Goal: Task Accomplishment & Management: Manage account settings

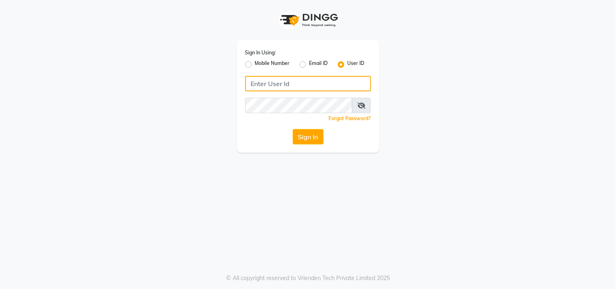
click at [333, 84] on input "Username" at bounding box center [308, 83] width 126 height 15
type input "Hionhair"
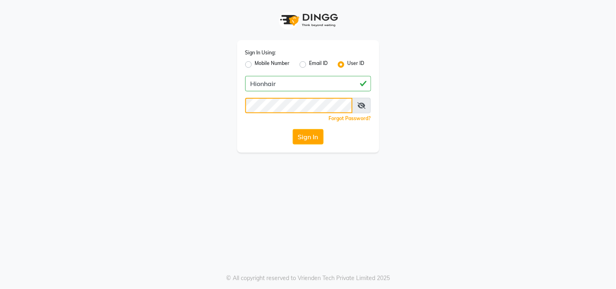
click at [293, 129] on button "Sign In" at bounding box center [308, 136] width 31 height 15
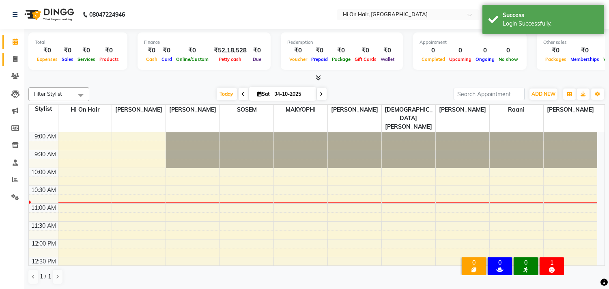
click at [15, 64] on link "Invoice" at bounding box center [11, 59] width 19 height 13
select select "535"
select select "service"
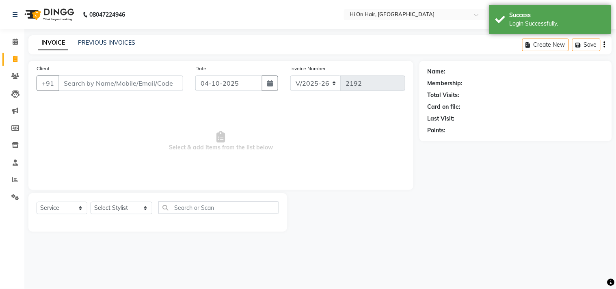
click at [117, 38] on div "INVOICE PREVIOUS INVOICES Create New Save" at bounding box center [319, 44] width 583 height 19
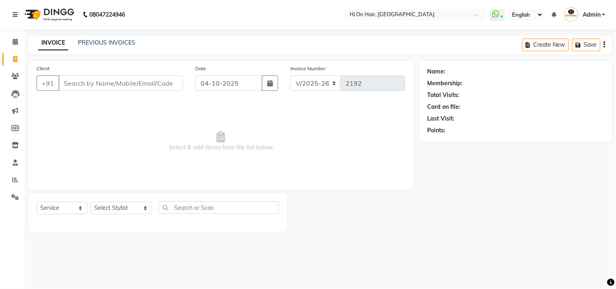
click at [115, 48] on div "INVOICE PREVIOUS INVOICES" at bounding box center [86, 43] width 117 height 9
click at [115, 42] on link "PREVIOUS INVOICES" at bounding box center [106, 42] width 57 height 7
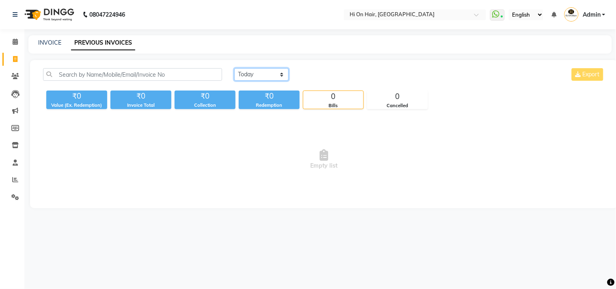
click at [281, 73] on select "[DATE] [DATE] Custom Range" at bounding box center [261, 74] width 54 height 13
select select "yesterday"
click at [234, 68] on select "[DATE] [DATE] Custom Range" at bounding box center [261, 74] width 54 height 13
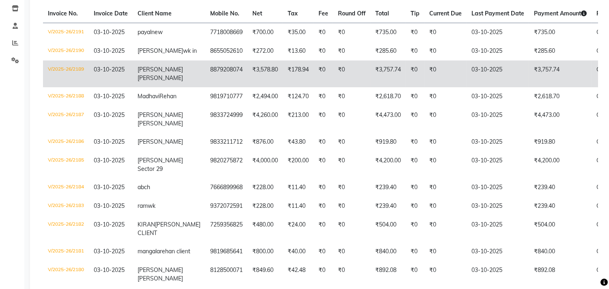
scroll to position [135, 0]
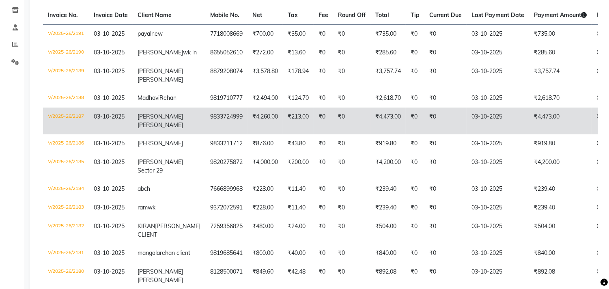
click at [248, 134] on td "₹4,260.00" at bounding box center [265, 121] width 35 height 27
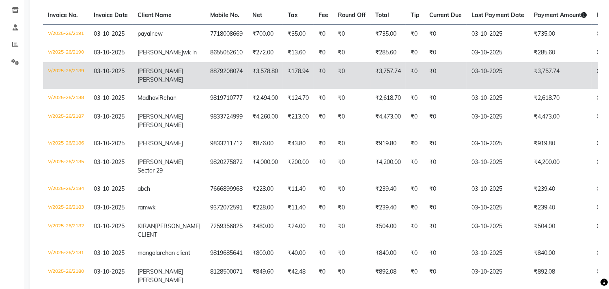
click at [146, 83] on span "[PERSON_NAME]" at bounding box center [160, 79] width 45 height 7
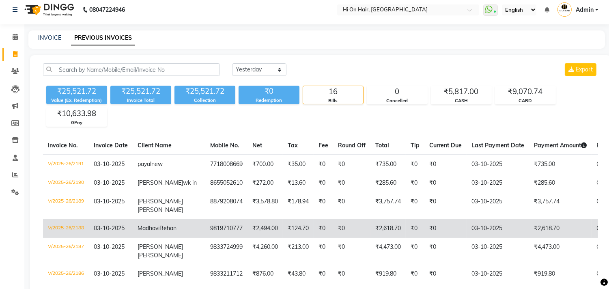
scroll to position [0, 0]
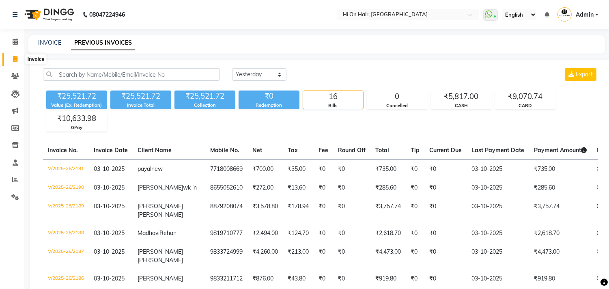
click at [13, 62] on icon at bounding box center [15, 59] width 4 height 6
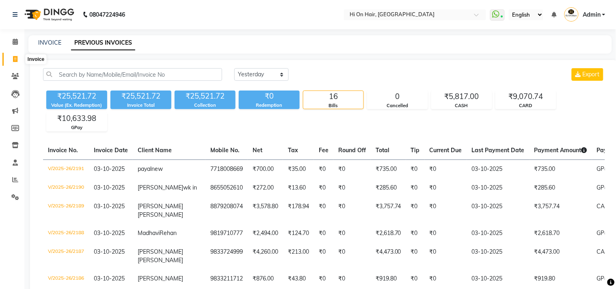
select select "535"
select select "service"
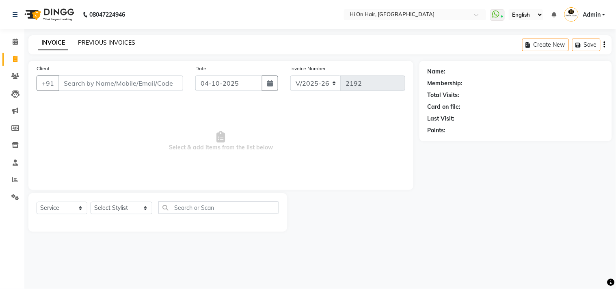
click at [99, 41] on link "PREVIOUS INVOICES" at bounding box center [106, 42] width 57 height 7
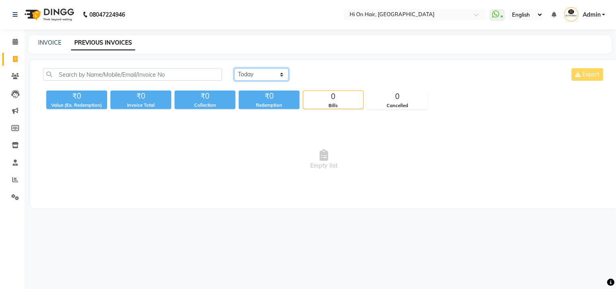
click at [272, 70] on select "[DATE] [DATE] Custom Range" at bounding box center [261, 74] width 54 height 13
click at [234, 68] on select "[DATE] [DATE] Custom Range" at bounding box center [261, 74] width 54 height 13
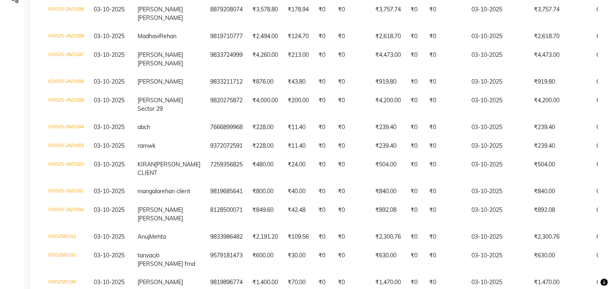
scroll to position [100, 0]
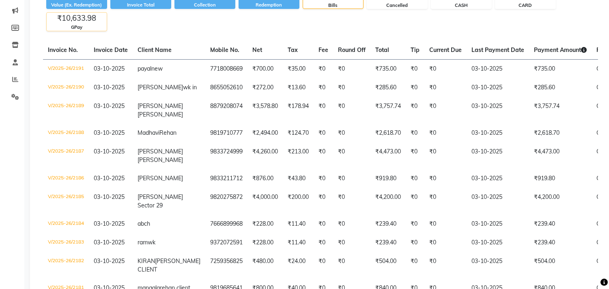
click at [69, 24] on div "GPay" at bounding box center [77, 27] width 60 height 7
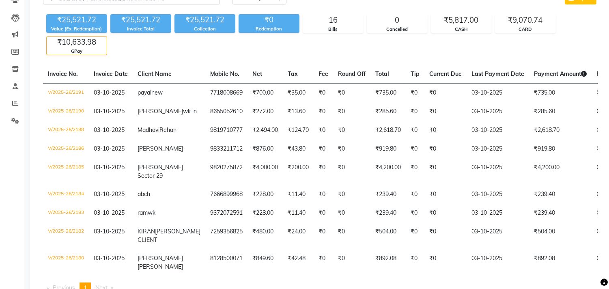
scroll to position [10, 0]
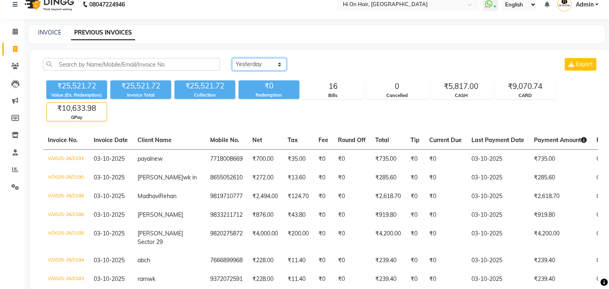
click at [261, 59] on select "[DATE] [DATE] Custom Range" at bounding box center [259, 64] width 54 height 13
click at [232, 58] on select "[DATE] [DATE] Custom Range" at bounding box center [259, 64] width 54 height 13
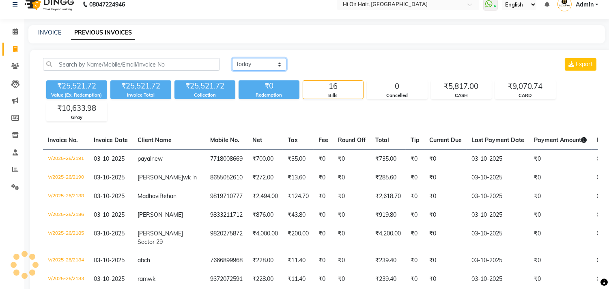
scroll to position [0, 0]
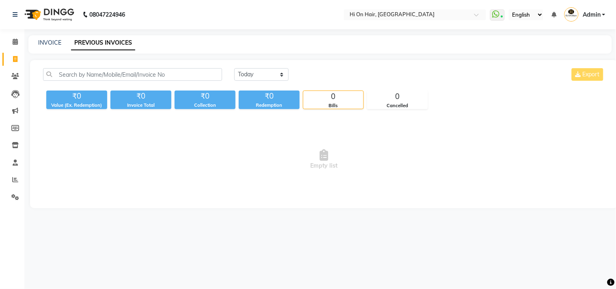
drag, startPoint x: 266, startPoint y: 66, endPoint x: 266, endPoint y: 76, distance: 10.2
click at [266, 67] on div "[DATE] [DATE] Custom Range Export ₹0 Value (Ex. Redemption) ₹0 Invoice Total ₹0…" at bounding box center [324, 134] width 588 height 148
click at [267, 78] on select "[DATE] [DATE] Custom Range" at bounding box center [261, 74] width 54 height 13
select select "yesterday"
click at [234, 68] on select "[DATE] [DATE] Custom Range" at bounding box center [261, 74] width 54 height 13
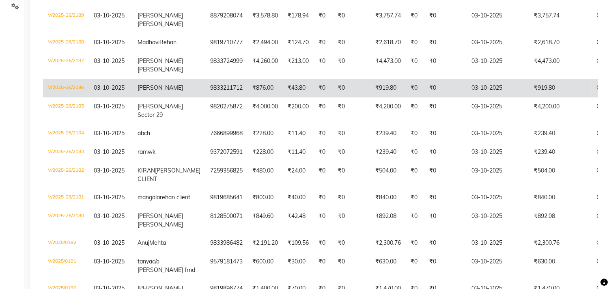
scroll to position [145, 0]
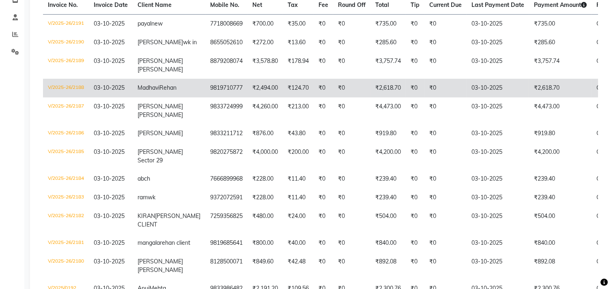
click at [434, 97] on td "₹0" at bounding box center [446, 88] width 42 height 19
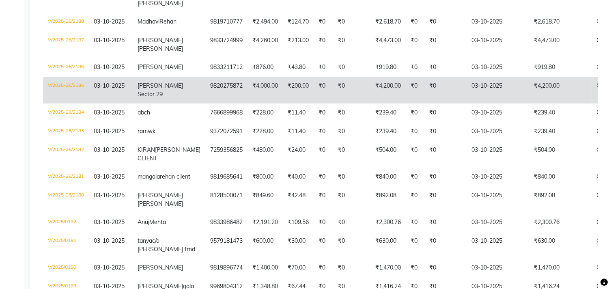
scroll to position [191, 0]
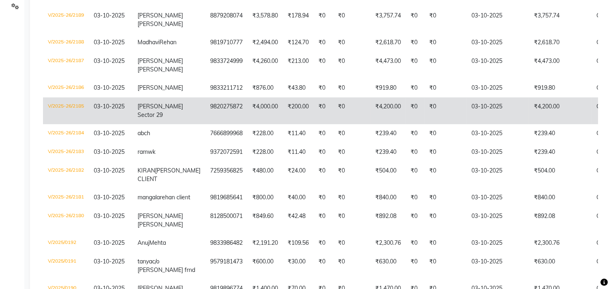
click at [467, 49] on td "03-10-2025" at bounding box center [498, 42] width 63 height 19
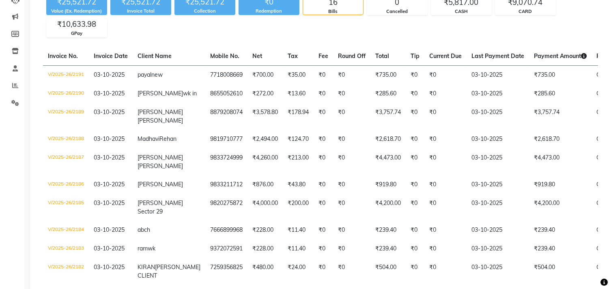
scroll to position [0, 0]
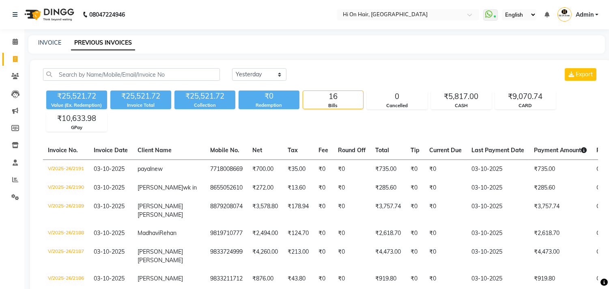
click at [6, 52] on li "Invoice" at bounding box center [12, 59] width 24 height 17
click at [13, 54] on link "Invoice" at bounding box center [11, 59] width 19 height 13
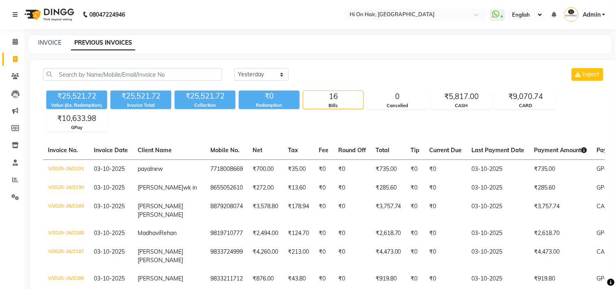
select select "535"
select select "service"
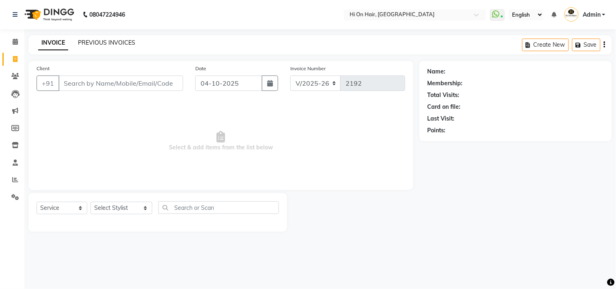
click at [126, 41] on link "PREVIOUS INVOICES" at bounding box center [106, 42] width 57 height 7
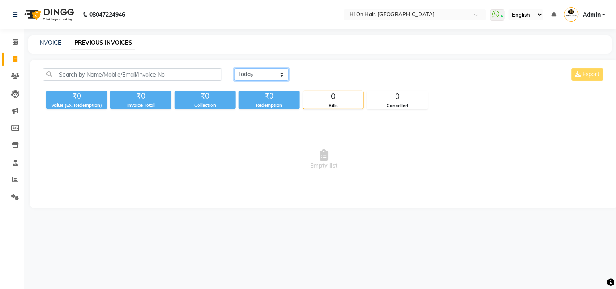
drag, startPoint x: 249, startPoint y: 68, endPoint x: 179, endPoint y: 76, distance: 70.4
click at [248, 68] on select "[DATE] [DATE] Custom Range" at bounding box center [261, 74] width 54 height 13
select select "yesterday"
click at [234, 68] on select "[DATE] [DATE] Custom Range" at bounding box center [261, 74] width 54 height 13
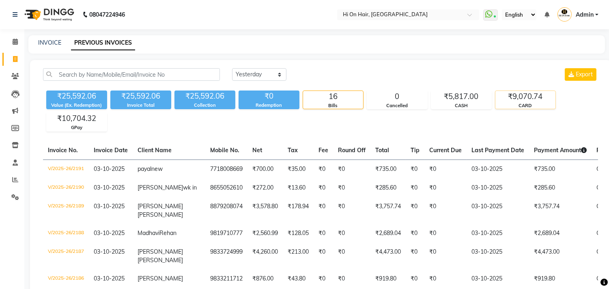
click at [535, 103] on div "CARD" at bounding box center [526, 105] width 60 height 7
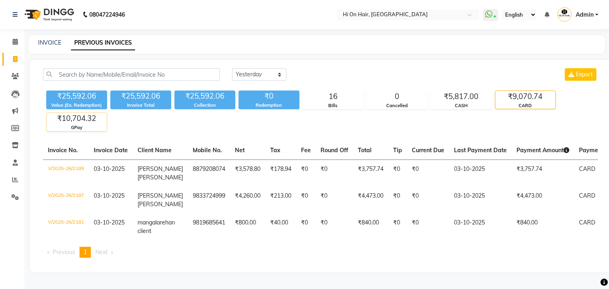
click at [90, 127] on div "GPay" at bounding box center [77, 127] width 60 height 7
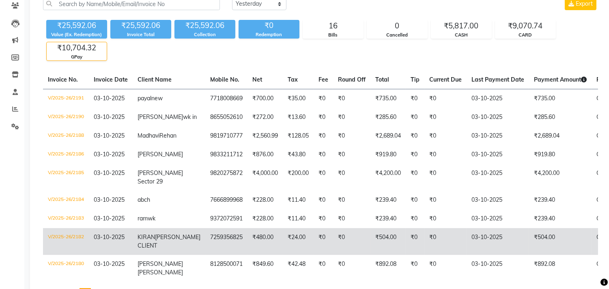
scroll to position [147, 0]
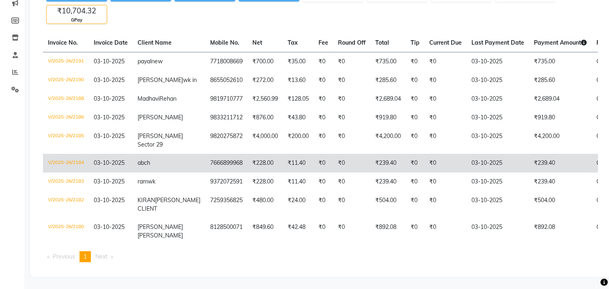
click at [283, 154] on td "₹11.40" at bounding box center [298, 163] width 31 height 19
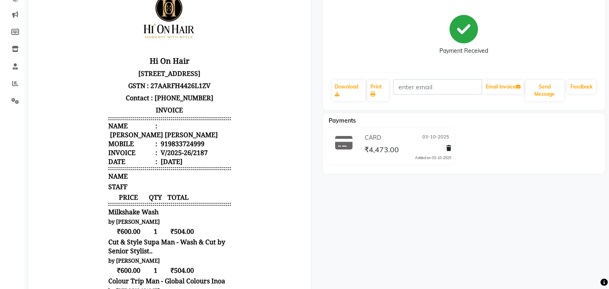
scroll to position [92, 0]
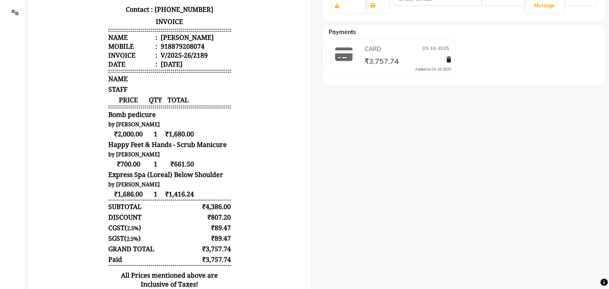
scroll to position [43, 0]
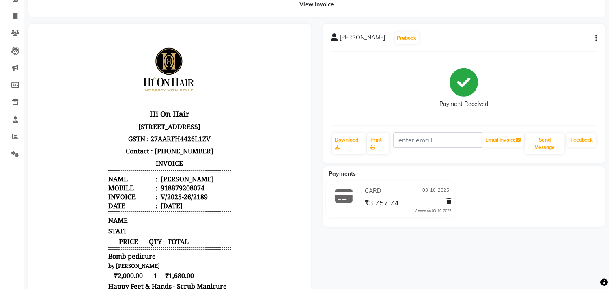
click at [598, 37] on div "sayali patgaonkar Prebook Payment Received Download Print Email Invoice Send Me…" at bounding box center [464, 94] width 283 height 140
click at [596, 38] on icon "button" at bounding box center [597, 38] width 2 height 0
click at [551, 35] on div "Edit Item Staff" at bounding box center [556, 38] width 56 height 10
select select
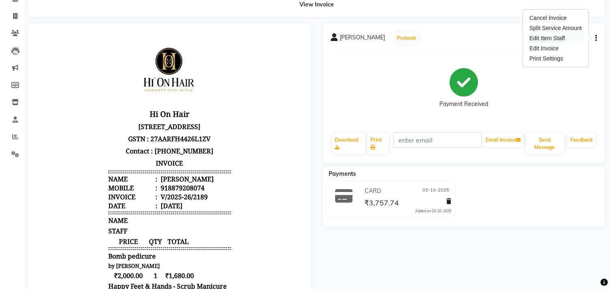
select select
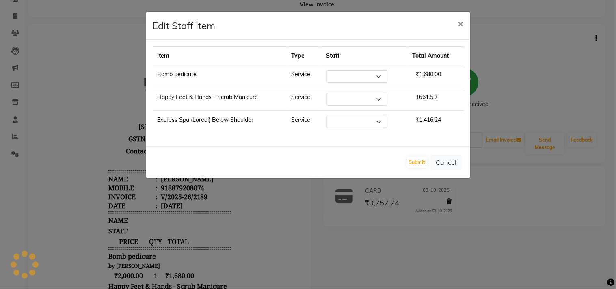
select select "30126"
select select "48732"
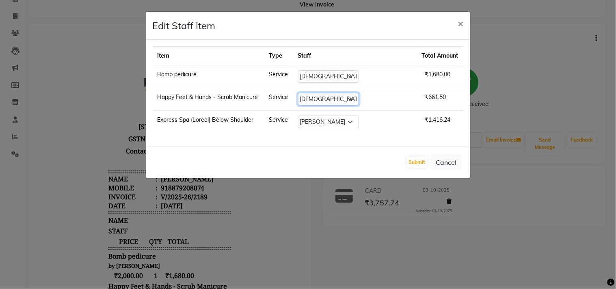
click at [359, 97] on select "Select Alim Kaldane Anwar Laskar Hi On Hair MAKYOPHI Pankaj Thakur Poonam Nalaw…" at bounding box center [328, 99] width 61 height 13
click at [326, 93] on select "Select Alim Kaldane Anwar Laskar Hi On Hair MAKYOPHI Pankaj Thakur Poonam Nalaw…" at bounding box center [328, 99] width 61 height 13
click at [347, 98] on select "Select Alim Kaldane Anwar Laskar Hi On Hair MAKYOPHI Pankaj Thakur Poonam Nalaw…" at bounding box center [328, 99] width 61 height 13
select select "26438"
click at [326, 93] on select "Select Alim Kaldane Anwar Laskar Hi On Hair MAKYOPHI Pankaj Thakur Poonam Nalaw…" at bounding box center [328, 99] width 61 height 13
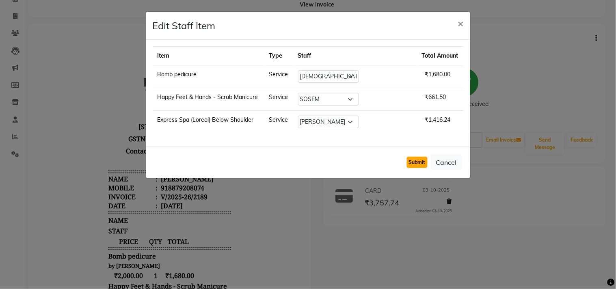
click at [418, 159] on button "Submit" at bounding box center [417, 162] width 21 height 11
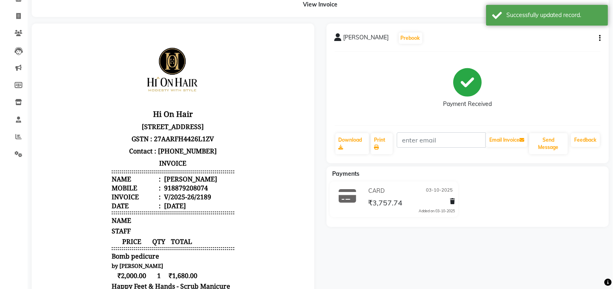
scroll to position [0, 0]
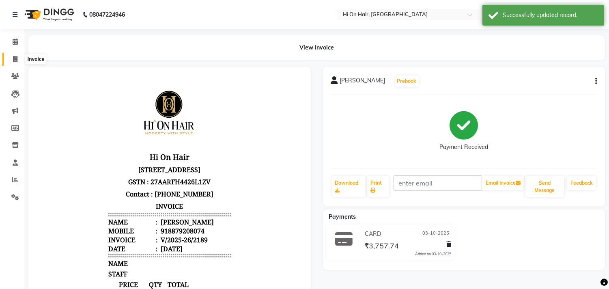
click at [15, 58] on icon at bounding box center [15, 59] width 4 height 6
select select "535"
select select "service"
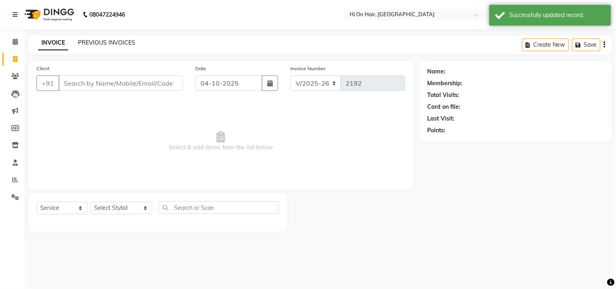
click at [108, 39] on link "PREVIOUS INVOICES" at bounding box center [106, 42] width 57 height 7
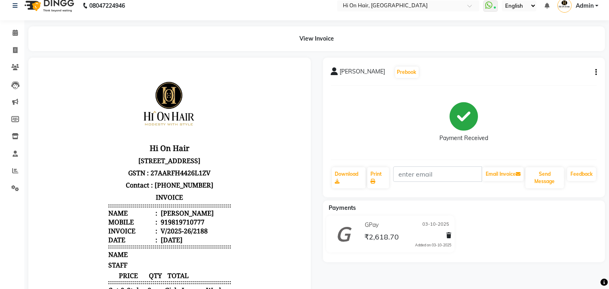
scroll to position [4, 0]
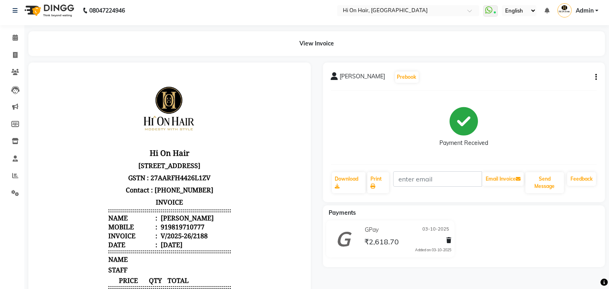
click at [596, 78] on icon "button" at bounding box center [597, 77] width 2 height 0
click at [539, 85] on div "Edit Invoice" at bounding box center [556, 87] width 56 height 10
select select "service"
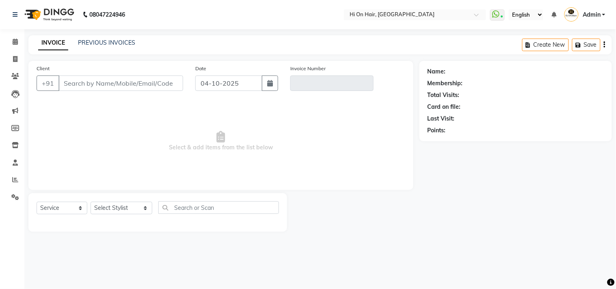
type input "9819710777"
type input "V/2025-26/2188"
type input "03-10-2025"
select select "select"
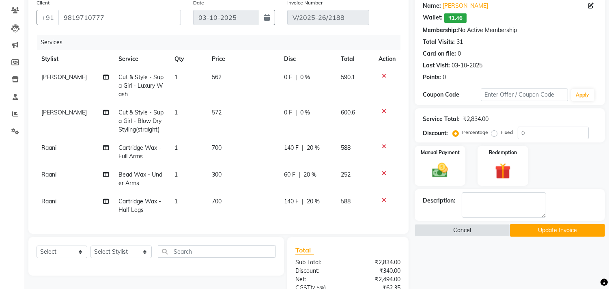
scroll to position [84, 0]
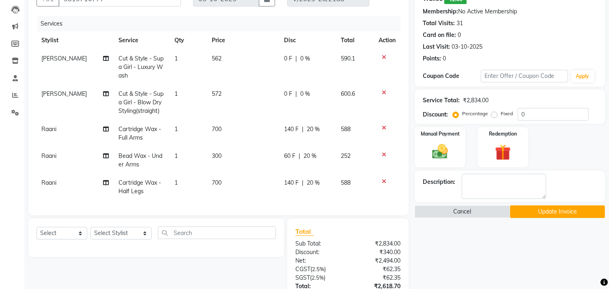
click at [223, 139] on td "700" at bounding box center [243, 133] width 72 height 27
select select "43988"
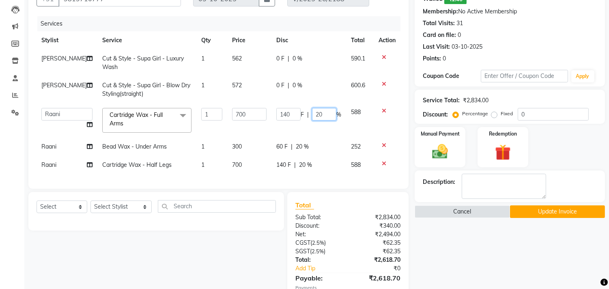
drag, startPoint x: 328, startPoint y: 116, endPoint x: 290, endPoint y: 119, distance: 38.3
click at [290, 119] on div "140 F | 20 %" at bounding box center [308, 114] width 65 height 13
type input "10"
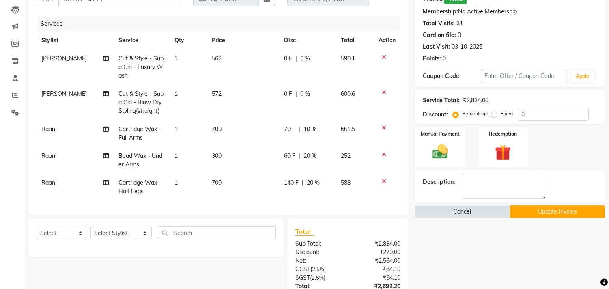
click at [285, 126] on td "70 F | 10 %" at bounding box center [307, 133] width 57 height 27
select select "43988"
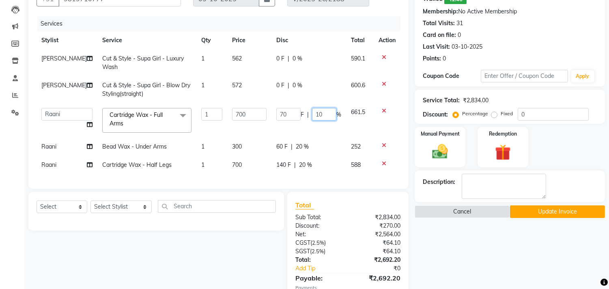
drag, startPoint x: 324, startPoint y: 112, endPoint x: 302, endPoint y: 117, distance: 22.8
click at [302, 117] on div "70 F | 10 %" at bounding box center [308, 114] width 65 height 13
type input "11"
click at [320, 127] on td "70 F | 11 %" at bounding box center [309, 120] width 75 height 35
select select "43988"
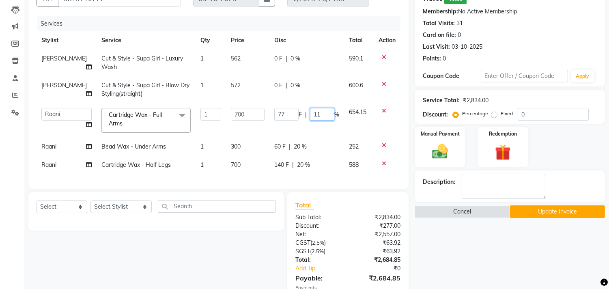
drag, startPoint x: 324, startPoint y: 111, endPoint x: 298, endPoint y: 117, distance: 26.6
click at [298, 117] on div "77 F | 11 %" at bounding box center [306, 114] width 65 height 13
type input "10.10"
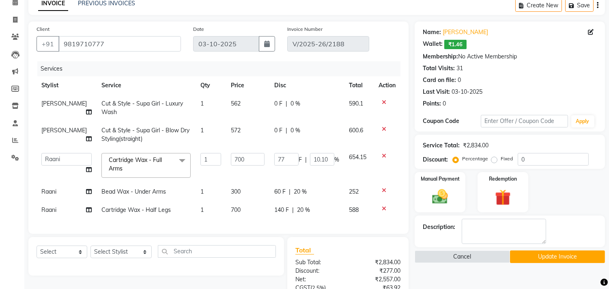
click at [311, 177] on td "77 F | 10.10 %" at bounding box center [307, 165] width 75 height 35
select select "43988"
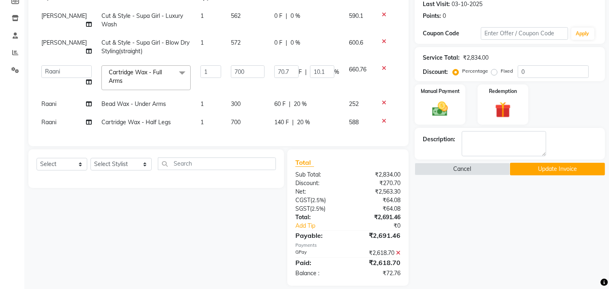
scroll to position [143, 0]
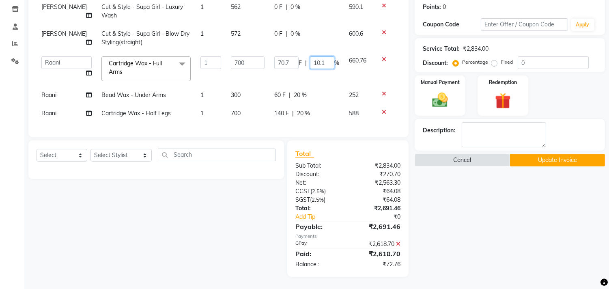
click at [320, 57] on input "10.1" at bounding box center [322, 62] width 24 height 13
drag, startPoint x: 326, startPoint y: 58, endPoint x: 288, endPoint y: 66, distance: 38.1
click at [288, 66] on td "70.7 F | 10.1 %" at bounding box center [307, 69] width 75 height 35
type input "10"
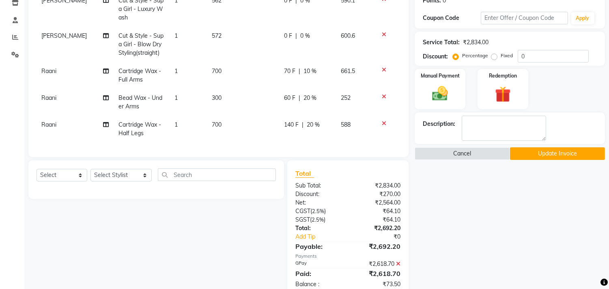
click at [325, 86] on tbody "Rehan Salmani Cut & Style - Supa Girl - Luxury Wash 1 562 0 F | 0 % 590.1 Rehan…" at bounding box center [219, 66] width 364 height 151
click at [307, 127] on span "20 %" at bounding box center [313, 125] width 13 height 9
select select "43988"
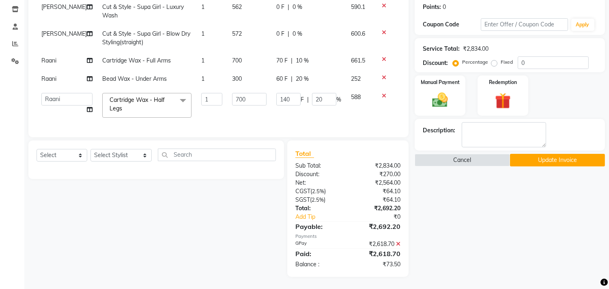
click at [291, 76] on div "60 F | 20 %" at bounding box center [308, 79] width 65 height 9
select select "43988"
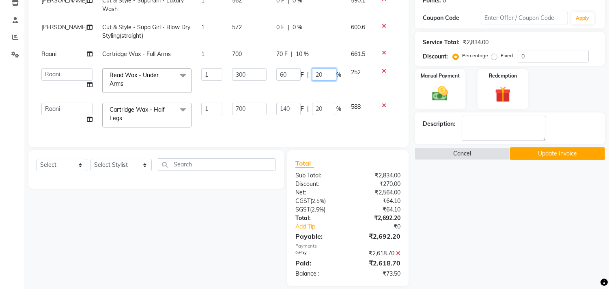
drag, startPoint x: 326, startPoint y: 74, endPoint x: 259, endPoint y: 67, distance: 67.8
click at [259, 67] on tr "Alim Kaldane Anwar Laskar Hi On Hair MAKYOPHI Pankaj Thakur Poonam Nalawade Raa…" at bounding box center [219, 80] width 364 height 35
click at [398, 260] on div "Total Sub Total: ₹2,834.00 Discount: ₹270.00 Net: ₹2,564.00 CGST ( 2.5% ) ₹64.1…" at bounding box center [348, 218] width 105 height 120
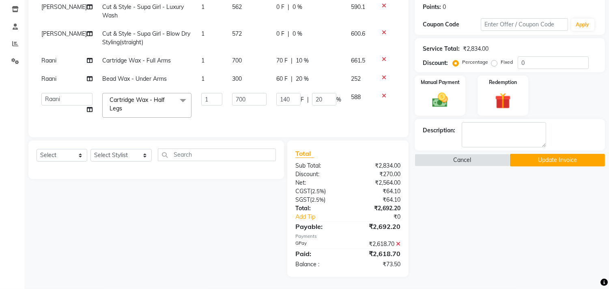
click at [399, 244] on icon at bounding box center [398, 244] width 4 height 6
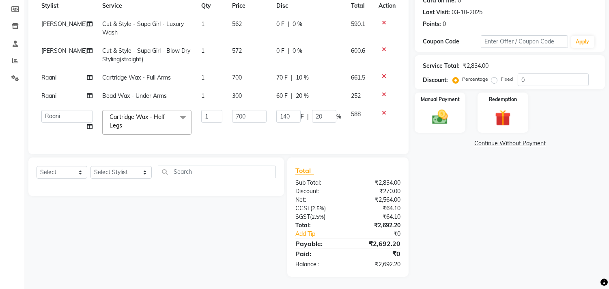
scroll to position [126, 0]
click at [292, 94] on td "60 F | 20 %" at bounding box center [309, 96] width 75 height 18
select select "43988"
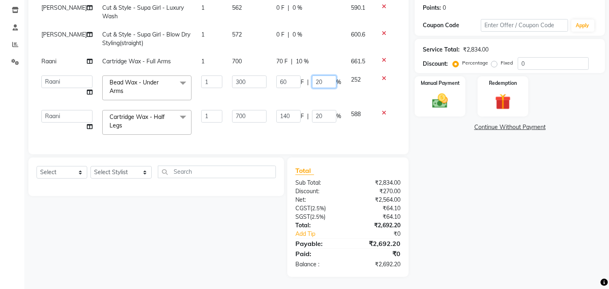
drag, startPoint x: 326, startPoint y: 75, endPoint x: 271, endPoint y: 74, distance: 54.8
click at [272, 74] on td "60 F | 20 %" at bounding box center [309, 88] width 75 height 35
type input "19"
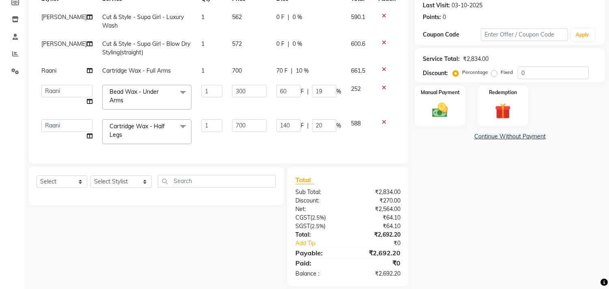
click at [307, 86] on td "60 F | 19 %" at bounding box center [309, 97] width 75 height 35
select select "43988"
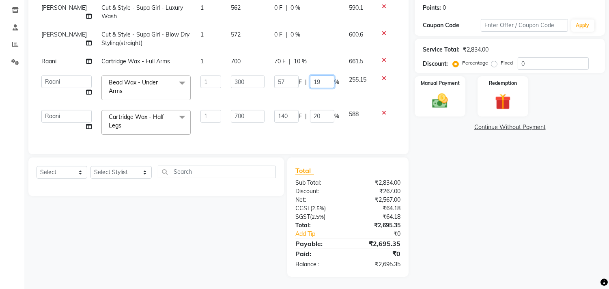
click at [318, 76] on input "19" at bounding box center [322, 82] width 24 height 13
type input "17"
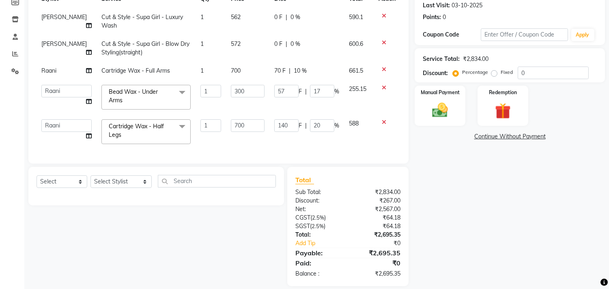
click at [322, 87] on td "57 F | 17 %" at bounding box center [307, 97] width 75 height 35
select select "43988"
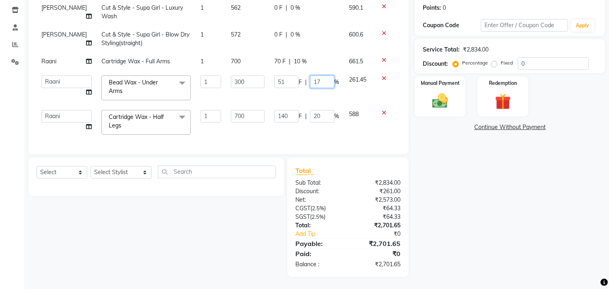
click at [319, 76] on input "17" at bounding box center [322, 82] width 24 height 13
type input "16"
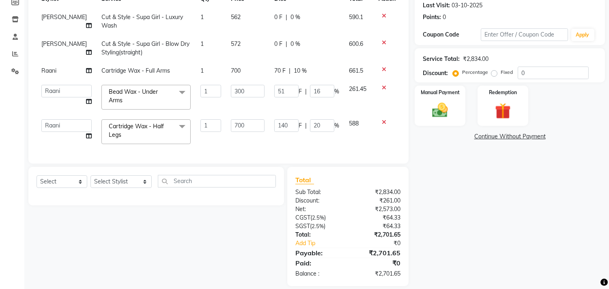
click at [315, 92] on td "51 F | 16 %" at bounding box center [307, 97] width 75 height 35
select select "43988"
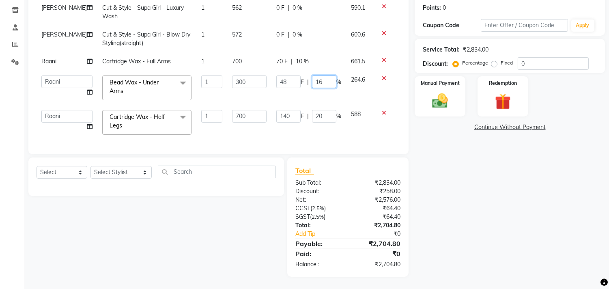
click at [325, 76] on input "16" at bounding box center [324, 82] width 24 height 13
drag, startPoint x: 325, startPoint y: 72, endPoint x: 279, endPoint y: 66, distance: 46.7
click at [279, 71] on td "48 F | 16 %" at bounding box center [309, 88] width 75 height 35
type input "20"
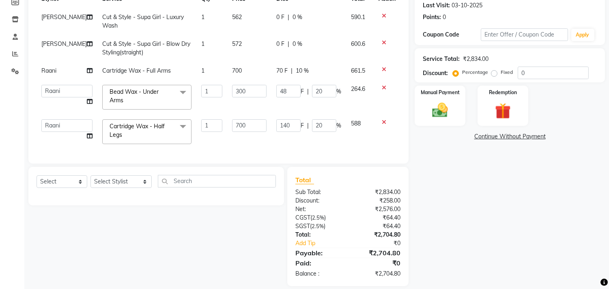
click at [294, 59] on tbody "Rehan Salmani Cut & Style - Supa Girl - Luxury Wash 1 562 0 F | 0 % 590.1 Rehan…" at bounding box center [219, 78] width 364 height 141
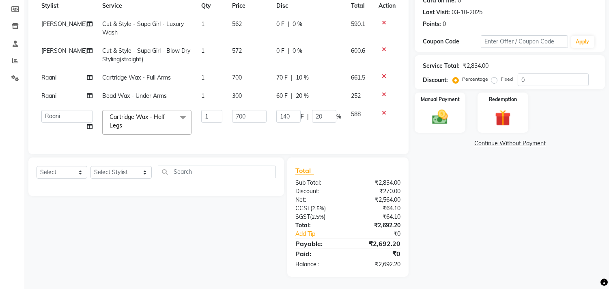
click at [300, 78] on td "70 F | 10 %" at bounding box center [309, 78] width 75 height 18
select select "43988"
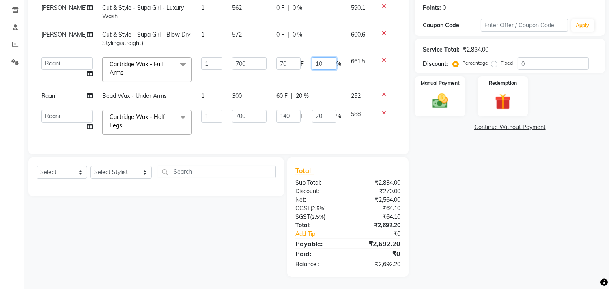
drag, startPoint x: 324, startPoint y: 60, endPoint x: 266, endPoint y: 58, distance: 58.1
click at [266, 58] on tr "Alim Kaldane Anwar Laskar Hi On Hair MAKYOPHI Pankaj Thakur Poonam Nalawade Raa…" at bounding box center [219, 69] width 364 height 35
type input "11"
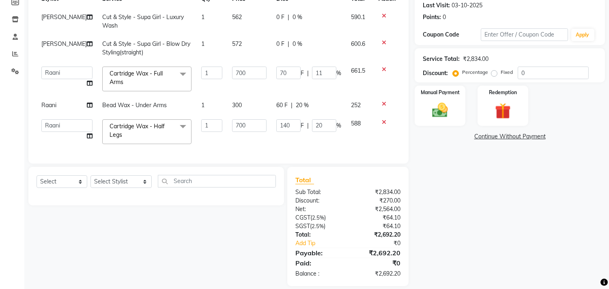
click at [298, 75] on td "70 F | 11 %" at bounding box center [309, 79] width 75 height 35
select select "43988"
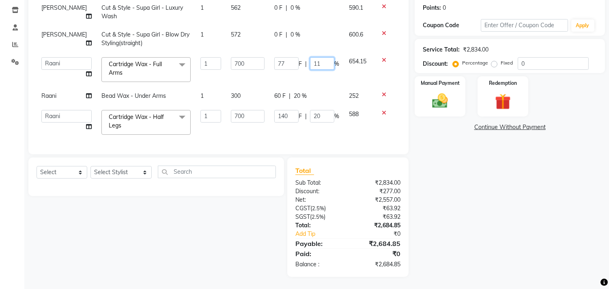
click at [323, 58] on input "11" at bounding box center [322, 63] width 24 height 13
type input "12"
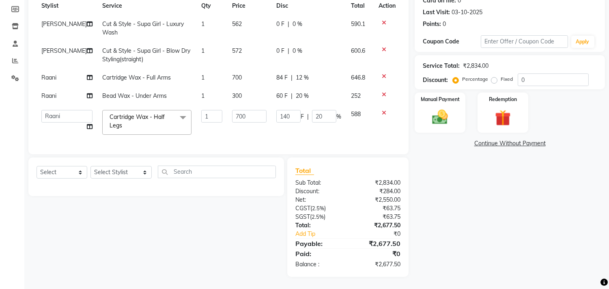
click at [327, 70] on td "84 F | 12 %" at bounding box center [309, 78] width 75 height 18
select select "43988"
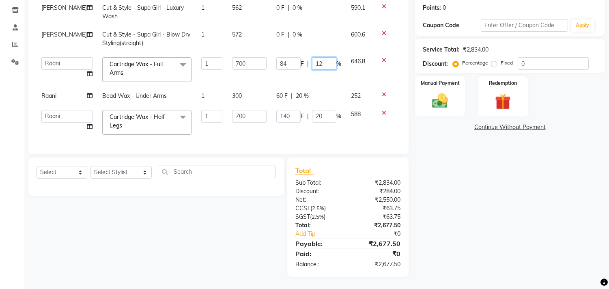
click at [327, 58] on input "12" at bounding box center [324, 63] width 24 height 13
type input "10.15"
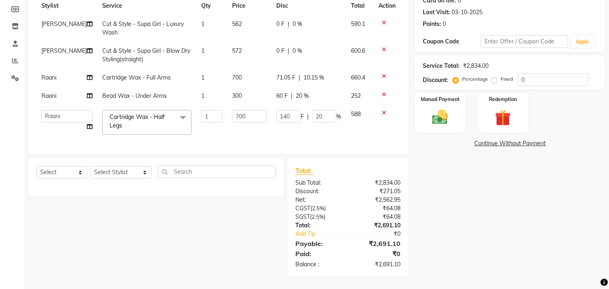
click at [333, 69] on td "71.05 F | 10.15 %" at bounding box center [309, 78] width 75 height 18
select select "43988"
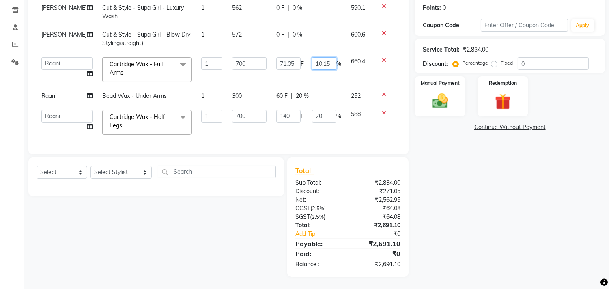
click at [328, 58] on input "10.15" at bounding box center [324, 63] width 24 height 13
type input "10.17"
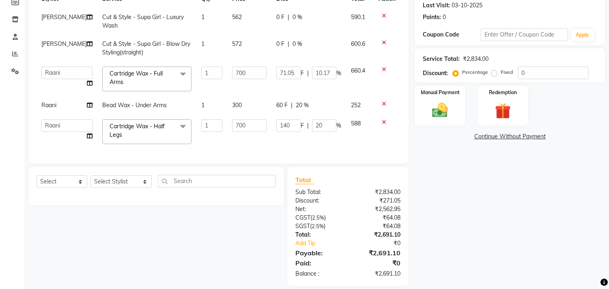
click at [323, 70] on td "71.05 F | 10.17 %" at bounding box center [309, 79] width 75 height 35
select select "43988"
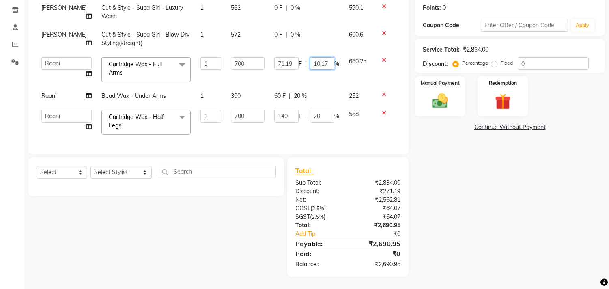
click at [327, 58] on input "10.17" at bounding box center [322, 63] width 24 height 13
type input "10.16"
click at [337, 72] on td "71.19 F | 10.16 %" at bounding box center [307, 69] width 75 height 35
select select "43988"
click at [326, 57] on input "10.16" at bounding box center [322, 63] width 24 height 13
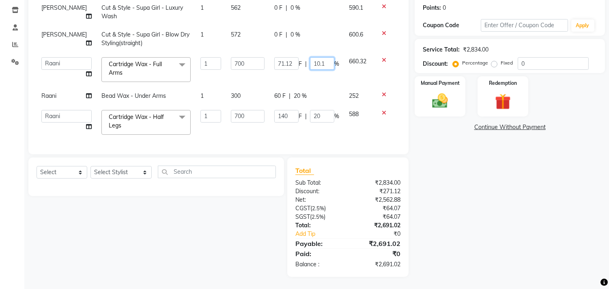
type input "10.15"
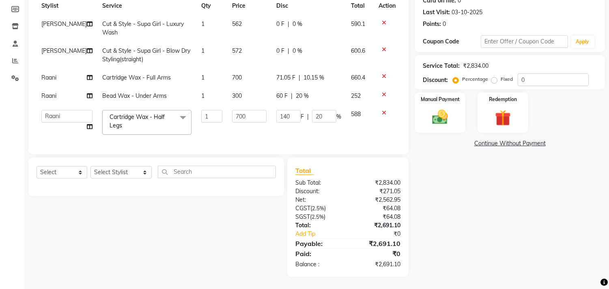
click at [319, 69] on td "71.05 F | 10.15 %" at bounding box center [309, 78] width 75 height 18
select select "43988"
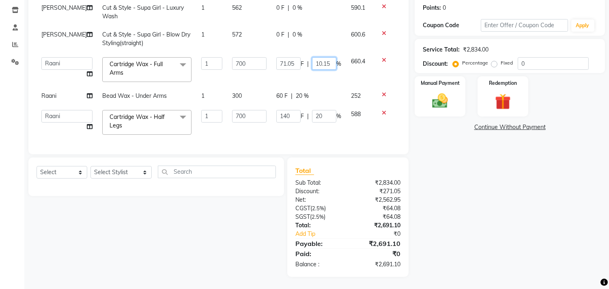
drag, startPoint x: 332, startPoint y: 57, endPoint x: 320, endPoint y: 55, distance: 12.3
click at [320, 57] on input "10.15" at bounding box center [324, 63] width 24 height 13
type input "10.18"
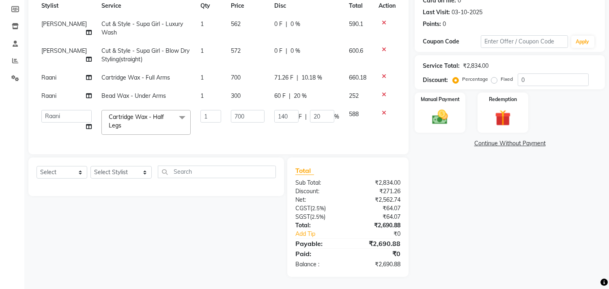
click at [322, 72] on td "71.26 F | 10.18 %" at bounding box center [307, 78] width 75 height 18
select select "43988"
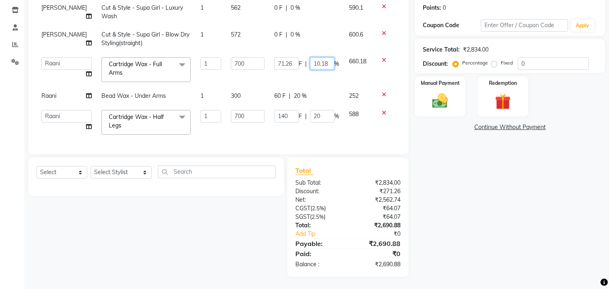
click at [325, 57] on input "10.18" at bounding box center [322, 63] width 24 height 13
type input "10.19"
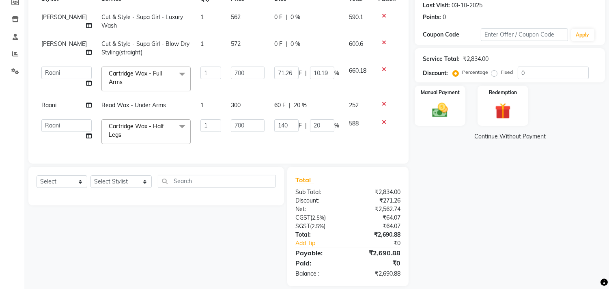
click at [325, 70] on td "71.26 F | 10.19 %" at bounding box center [307, 79] width 75 height 35
select select "43988"
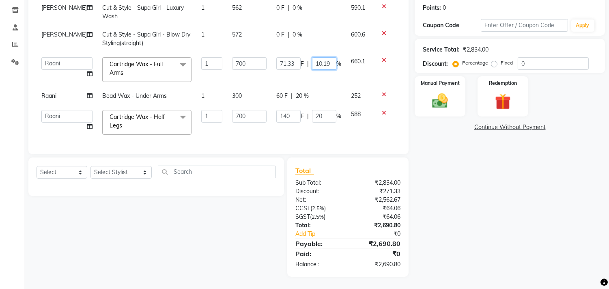
click at [330, 57] on input "10.19" at bounding box center [324, 63] width 24 height 13
type input "10.20"
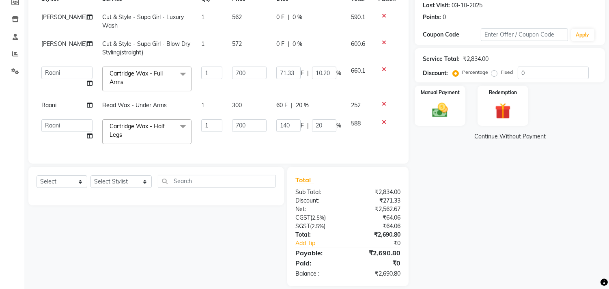
click at [307, 69] on td "71.33 F | 10.20 %" at bounding box center [309, 79] width 75 height 35
select select "43988"
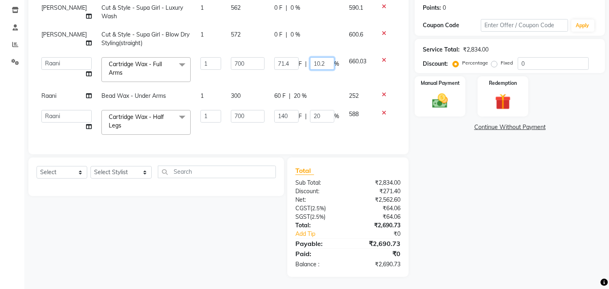
click at [329, 58] on input "10.2" at bounding box center [322, 63] width 24 height 13
type input "10.22"
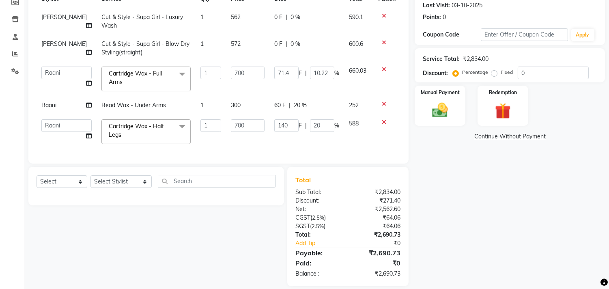
click at [324, 70] on td "71.4 F | 10.22 %" at bounding box center [307, 79] width 75 height 35
select select "43988"
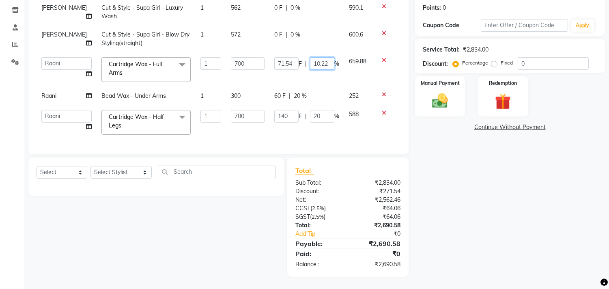
click at [325, 57] on input "10.22" at bounding box center [322, 63] width 24 height 13
type input "10.30"
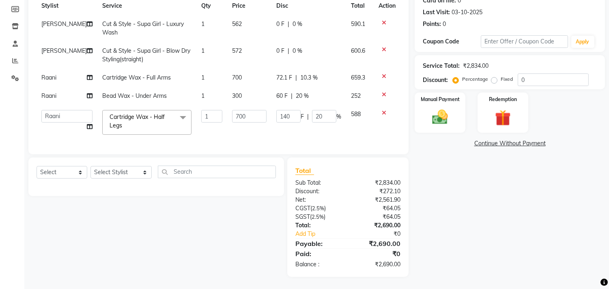
click at [323, 71] on td "72.1 F | 10.3 %" at bounding box center [309, 78] width 75 height 18
select select "43988"
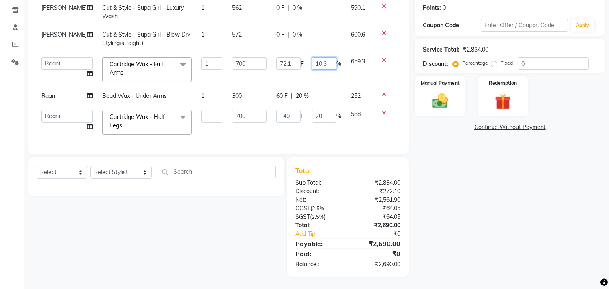
click at [326, 57] on input "10.3" at bounding box center [324, 63] width 24 height 13
type input "10.25"
click at [330, 65] on td "72.1 F | 10.25 %" at bounding box center [309, 69] width 75 height 35
select select "43988"
click at [329, 59] on input "10.25" at bounding box center [322, 63] width 24 height 13
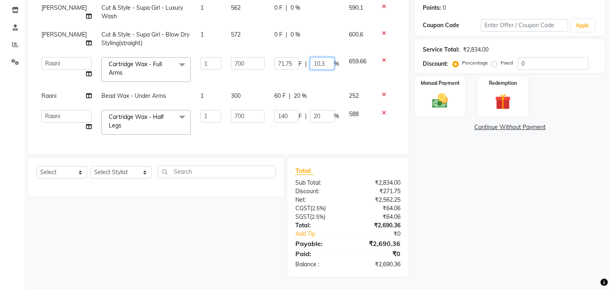
type input "10.30"
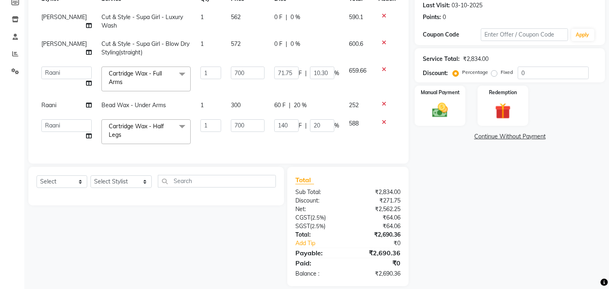
click at [320, 66] on td "71.75 F | 10.30 %" at bounding box center [307, 79] width 75 height 35
select select "43988"
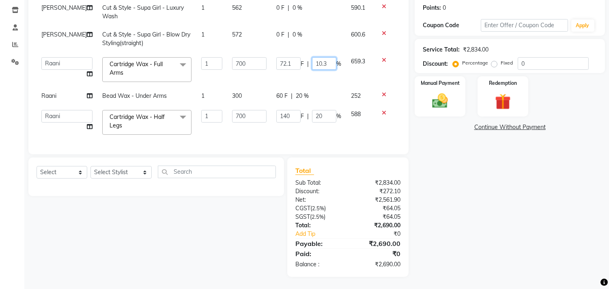
click at [328, 57] on input "10.3" at bounding box center [324, 63] width 24 height 13
type input "10.35"
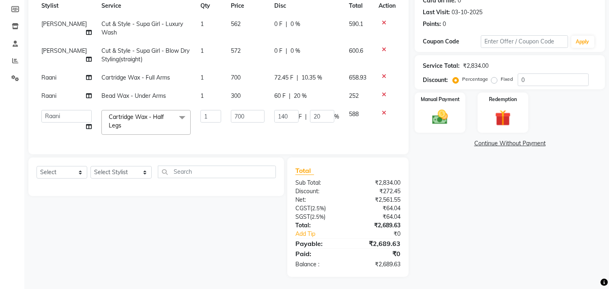
click at [325, 72] on td "72.45 F | 10.35 %" at bounding box center [307, 78] width 75 height 18
select select "43988"
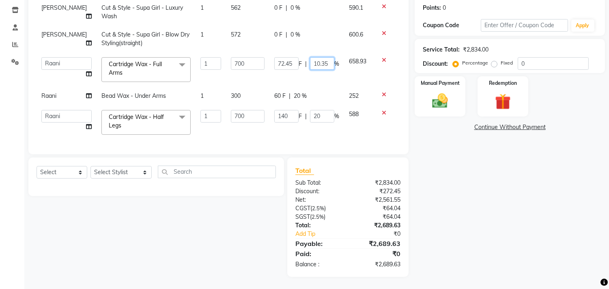
click at [328, 59] on input "10.35" at bounding box center [322, 63] width 24 height 13
type input "10.40"
click at [335, 72] on td "72.45 F | 10.40 %" at bounding box center [307, 69] width 75 height 35
select select "43988"
click at [326, 57] on input "10.4" at bounding box center [322, 63] width 24 height 13
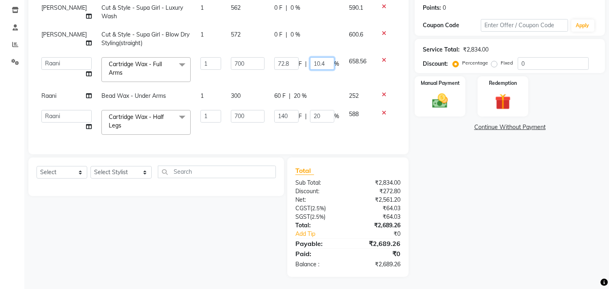
type input "10.45"
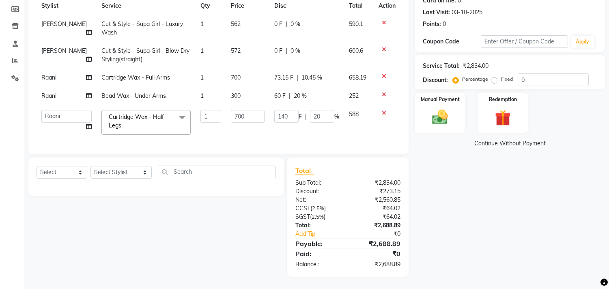
click at [323, 69] on td "73.15 F | 10.45 %" at bounding box center [307, 78] width 75 height 18
select select "43988"
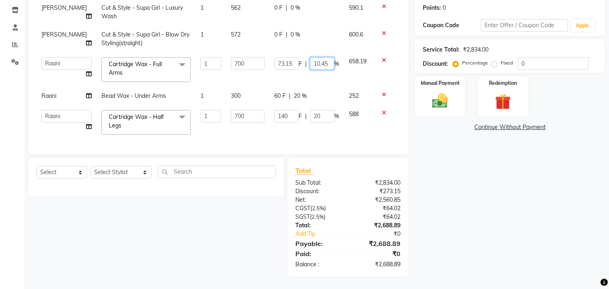
click at [327, 57] on input "10.45" at bounding box center [322, 63] width 24 height 13
type input "10.44"
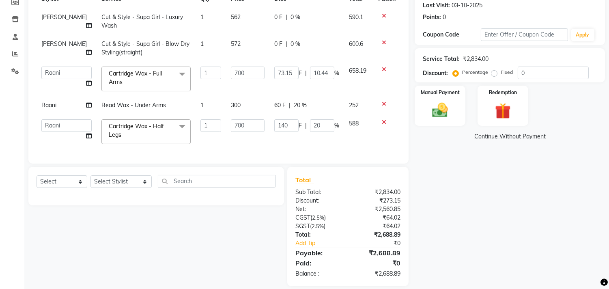
click at [317, 67] on td "73.15 F | 10.44 %" at bounding box center [307, 79] width 75 height 35
select select "43988"
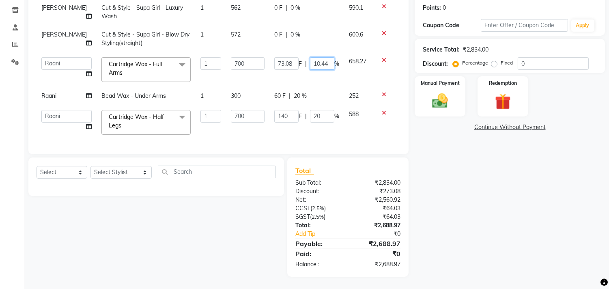
click at [328, 57] on input "10.44" at bounding box center [322, 63] width 24 height 13
type input "10.43"
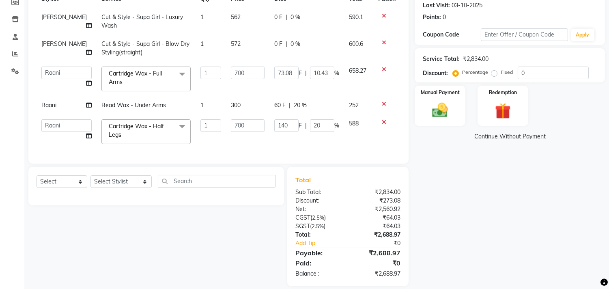
click at [324, 76] on td "73.08 F | 10.43 %" at bounding box center [307, 79] width 75 height 35
select select "43988"
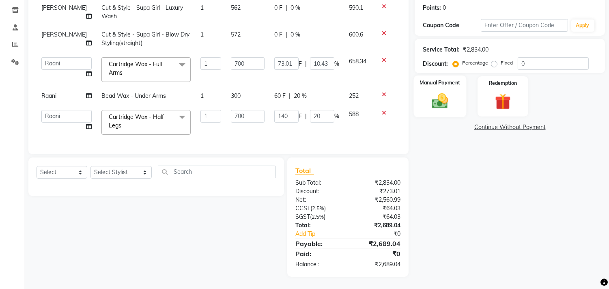
click at [444, 92] on img at bounding box center [440, 101] width 27 height 19
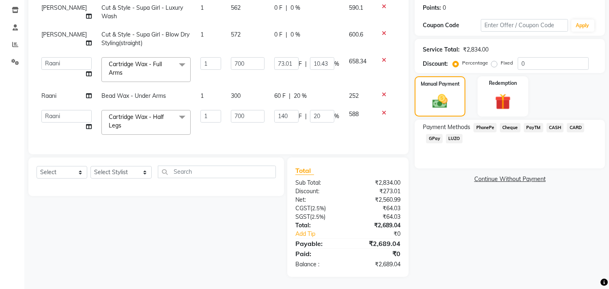
click at [437, 134] on span "GPay" at bounding box center [434, 138] width 17 height 9
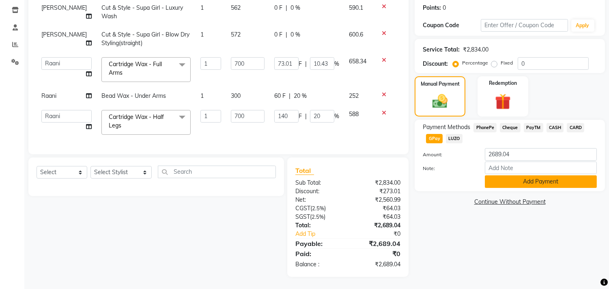
click at [512, 175] on button "Add Payment" at bounding box center [541, 181] width 112 height 13
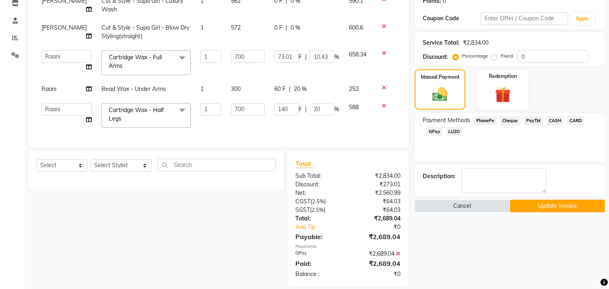
click at [555, 206] on button "Update Invoice" at bounding box center [557, 206] width 95 height 13
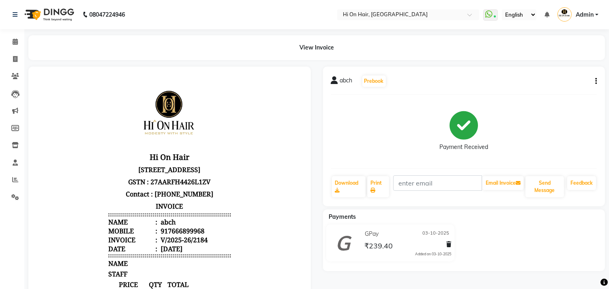
click at [593, 82] on button "button" at bounding box center [594, 81] width 5 height 9
click at [546, 91] on div "Edit Invoice" at bounding box center [556, 91] width 56 height 10
select select "service"
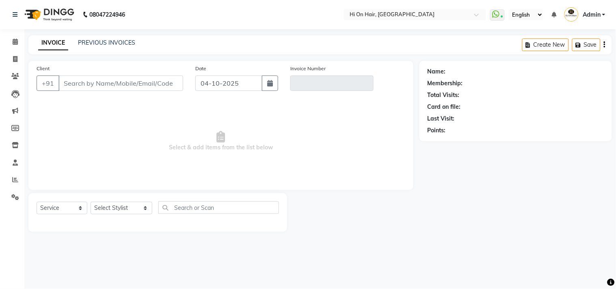
type input "7666899968"
type input "V/2025-26/2184"
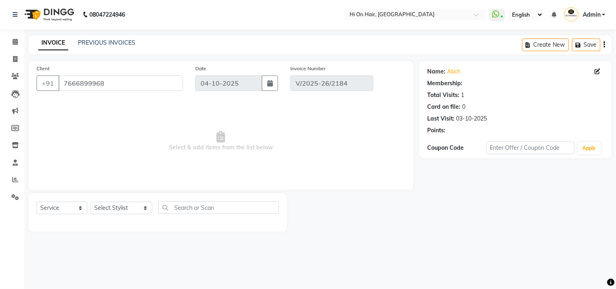
type input "03-10-2025"
select select "select"
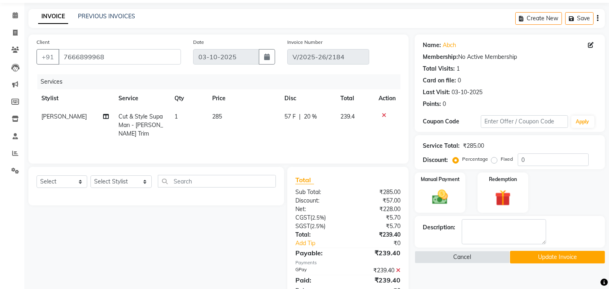
scroll to position [53, 0]
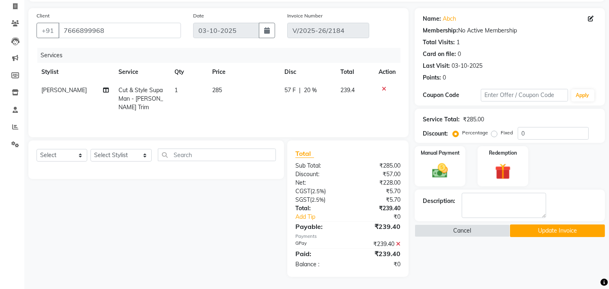
click at [398, 241] on span at bounding box center [398, 243] width 4 height 7
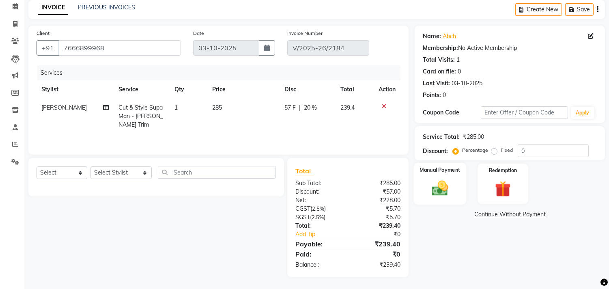
click at [449, 192] on img at bounding box center [440, 188] width 27 height 19
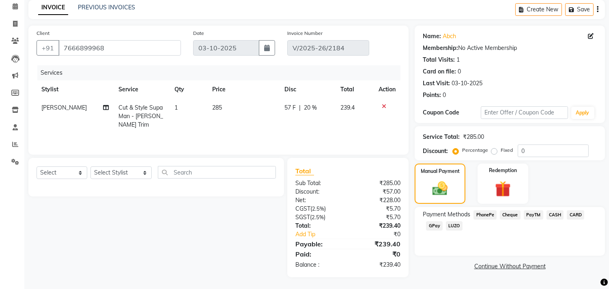
click at [555, 216] on span "CASH" at bounding box center [555, 214] width 17 height 9
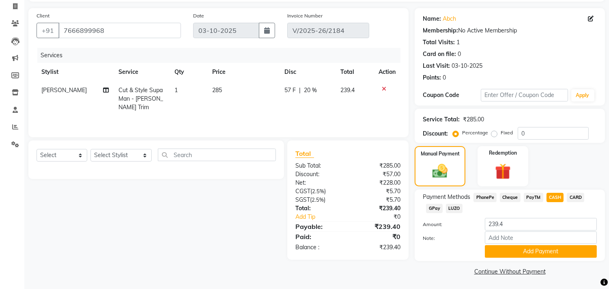
scroll to position [54, 0]
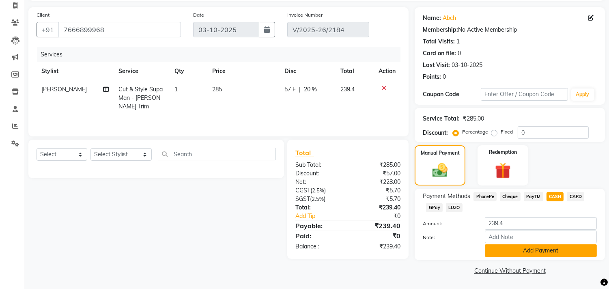
click at [529, 253] on button "Add Payment" at bounding box center [541, 250] width 112 height 13
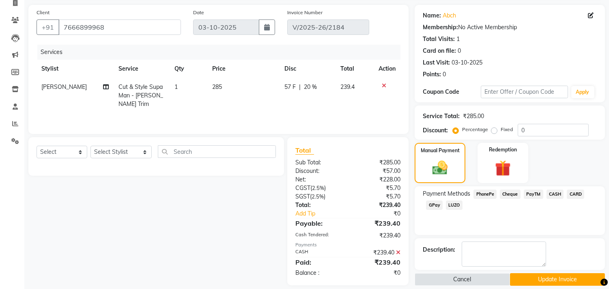
scroll to position [64, 0]
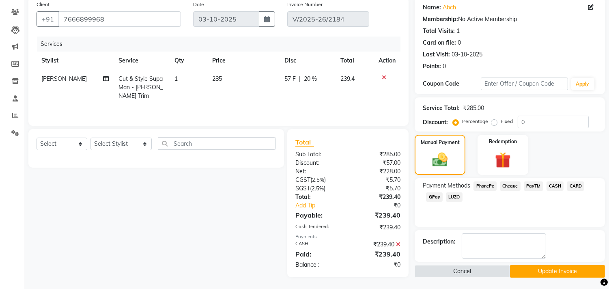
click at [562, 269] on button "Update Invoice" at bounding box center [557, 271] width 95 height 13
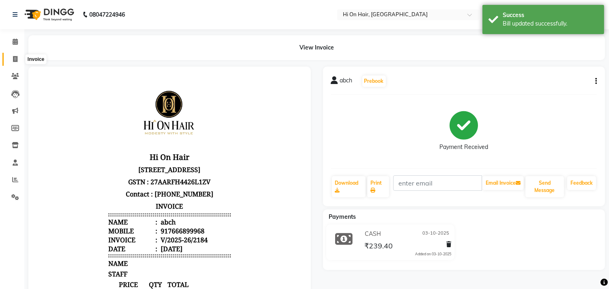
click at [13, 55] on span at bounding box center [15, 59] width 14 height 9
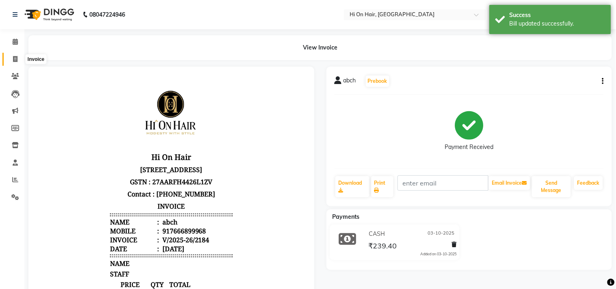
select select "535"
select select "service"
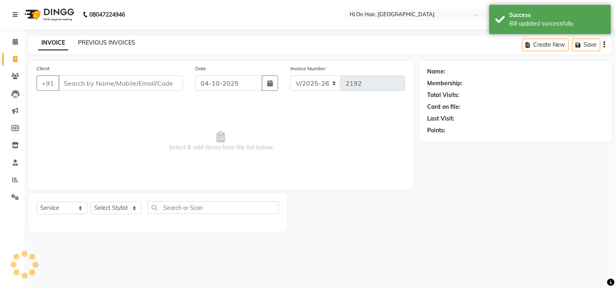
click at [110, 45] on link "PREVIOUS INVOICES" at bounding box center [106, 42] width 57 height 7
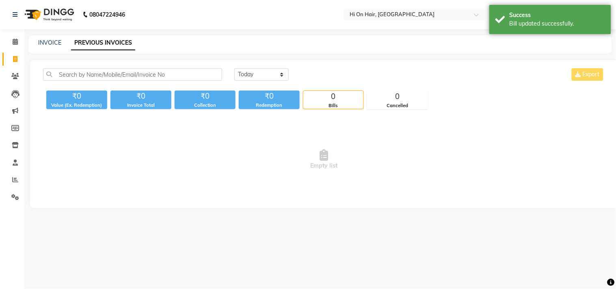
click at [274, 66] on div "[DATE] [DATE] Custom Range Export ₹0 Value (Ex. Redemption) ₹0 Invoice Total ₹0…" at bounding box center [324, 134] width 588 height 148
click at [277, 81] on div "[DATE] [DATE] Custom Range Export" at bounding box center [419, 77] width 383 height 19
click at [279, 76] on select "[DATE] [DATE] Custom Range" at bounding box center [261, 74] width 54 height 13
select select "yesterday"
click at [234, 68] on select "[DATE] [DATE] Custom Range" at bounding box center [261, 74] width 54 height 13
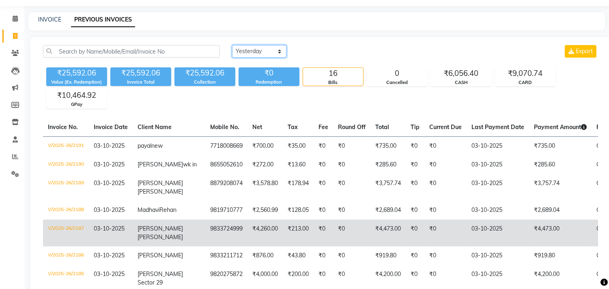
scroll to position [45, 0]
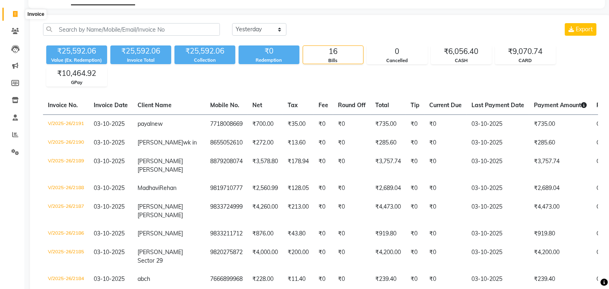
click at [9, 10] on span at bounding box center [15, 14] width 14 height 9
select select "535"
select select "service"
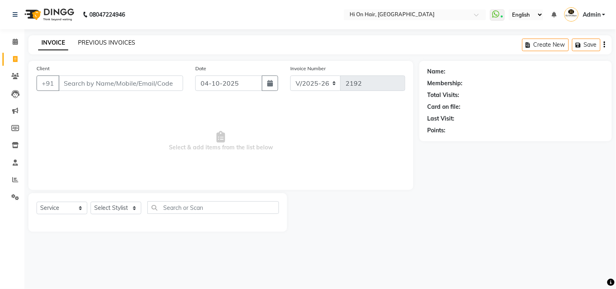
click at [112, 46] on link "PREVIOUS INVOICES" at bounding box center [106, 42] width 57 height 7
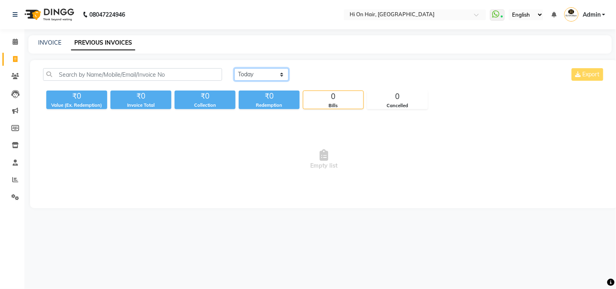
click at [265, 73] on select "[DATE] [DATE] Custom Range" at bounding box center [261, 74] width 54 height 13
select select "yesterday"
click at [234, 68] on select "[DATE] [DATE] Custom Range" at bounding box center [261, 74] width 54 height 13
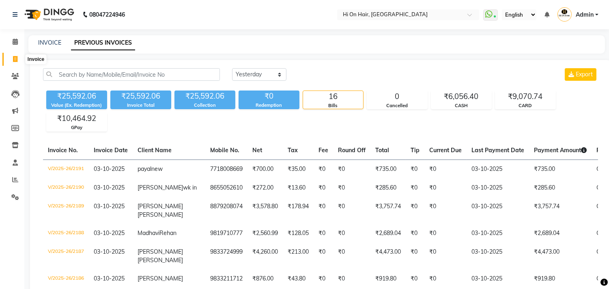
click at [13, 56] on icon at bounding box center [15, 59] width 4 height 6
select select "535"
select select "service"
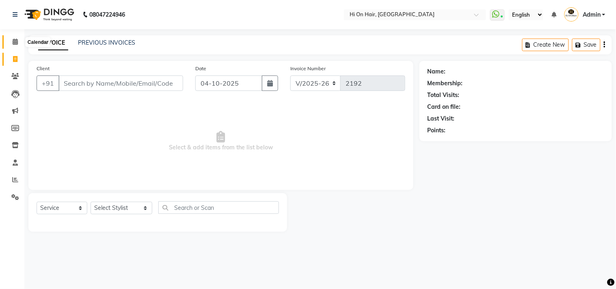
click at [15, 41] on icon at bounding box center [15, 42] width 5 height 6
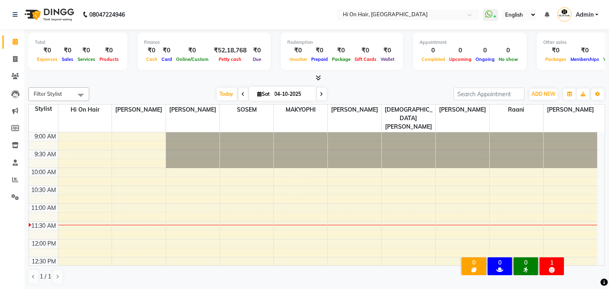
click at [555, 259] on div "1" at bounding box center [552, 262] width 21 height 7
click at [551, 266] on span "clean up" at bounding box center [552, 269] width 6 height 7
click at [550, 267] on icon at bounding box center [552, 270] width 6 height 6
drag, startPoint x: 551, startPoint y: 250, endPoint x: 549, endPoint y: 255, distance: 5.6
click at [551, 250] on div "× 0 Facial clients 30 days before 0 Touch-up Client 0 [GEOGRAPHIC_DATA] 1 clean…" at bounding box center [512, 267] width 127 height 35
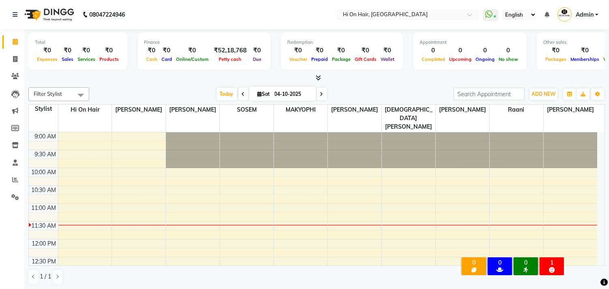
click at [548, 266] on div "clean up" at bounding box center [552, 269] width 21 height 7
click at [551, 266] on span "clean up" at bounding box center [552, 269] width 6 height 7
click at [553, 259] on div "1" at bounding box center [552, 262] width 21 height 7
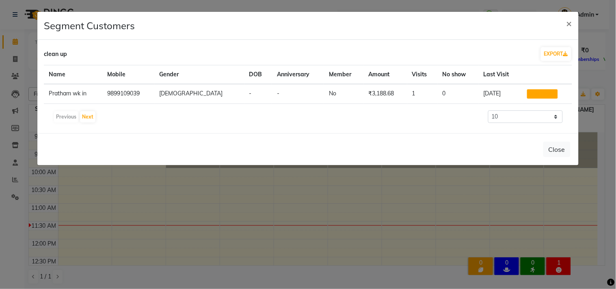
click at [527, 96] on button "view profile" at bounding box center [542, 93] width 31 height 9
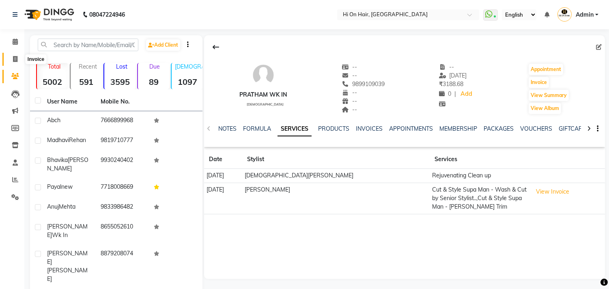
click at [13, 59] on icon at bounding box center [15, 59] width 4 height 6
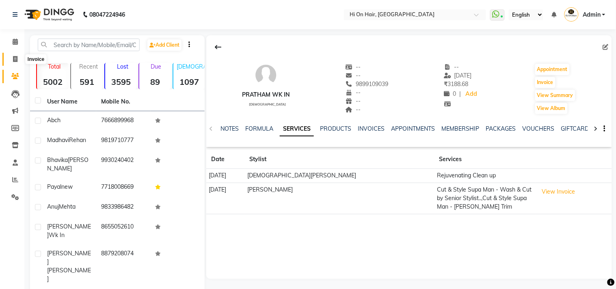
select select "535"
select select "service"
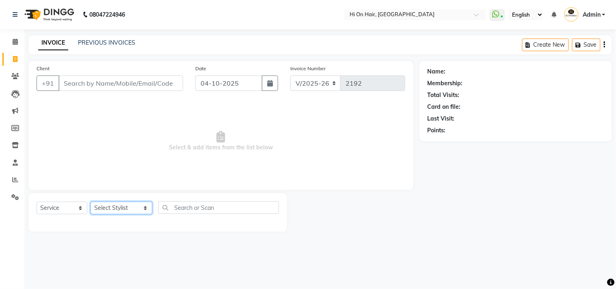
click at [108, 206] on select "Select Stylist [PERSON_NAME] [PERSON_NAME] Hi On Hair MAKYOPHI [PERSON_NAME] [P…" at bounding box center [122, 208] width 62 height 13
select select "6878"
click at [91, 202] on select "Select Stylist [PERSON_NAME] [PERSON_NAME] Hi On Hair MAKYOPHI [PERSON_NAME] [P…" at bounding box center [122, 208] width 62 height 13
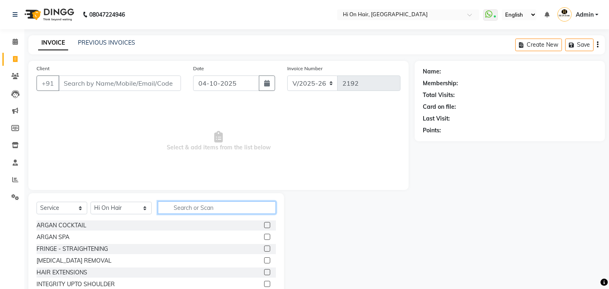
click at [179, 208] on input "text" at bounding box center [217, 207] width 118 height 13
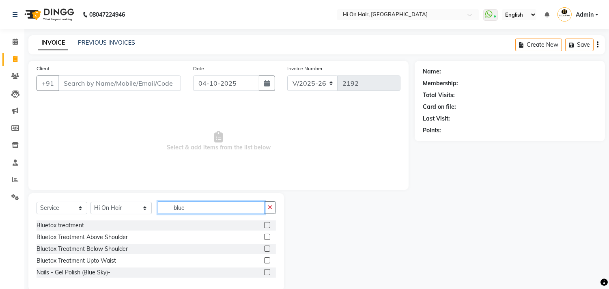
type input "blue"
click at [266, 250] on label at bounding box center [267, 249] width 6 height 6
click at [266, 250] on input "checkbox" at bounding box center [266, 248] width 5 height 5
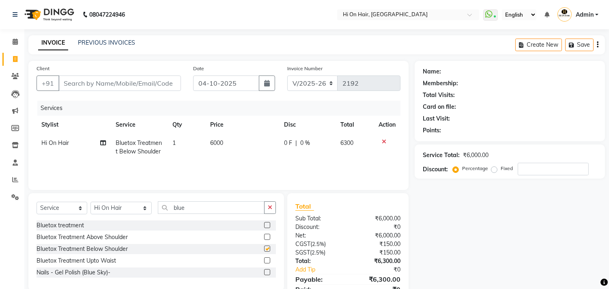
checkbox input "false"
click at [266, 158] on td "6000" at bounding box center [242, 147] width 74 height 27
select select "6878"
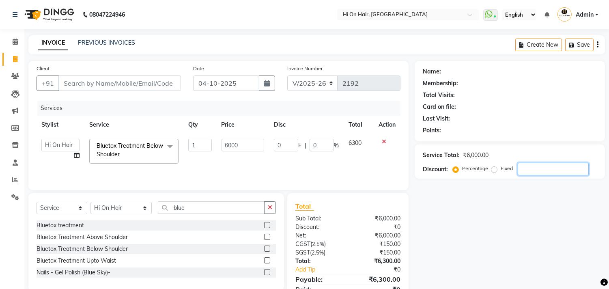
click at [525, 164] on input "number" at bounding box center [553, 169] width 71 height 13
type input "2"
type input "120"
type input "2"
type input "20"
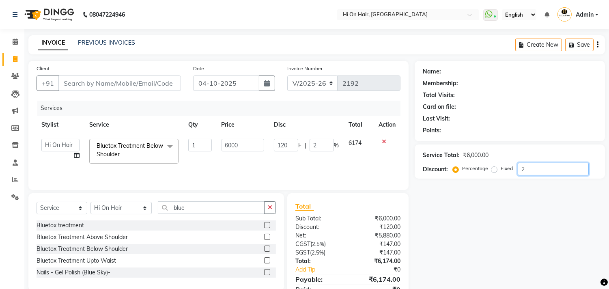
type input "1200"
type input "20"
click at [384, 140] on icon at bounding box center [384, 142] width 4 height 6
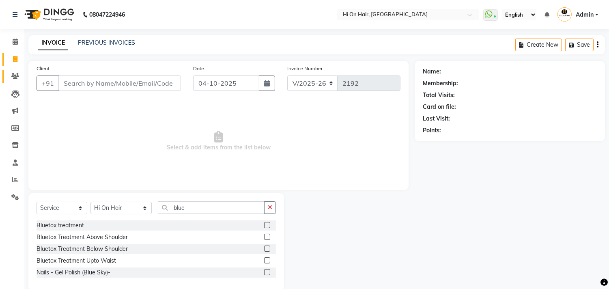
click at [13, 71] on link "Clients" at bounding box center [11, 76] width 19 height 13
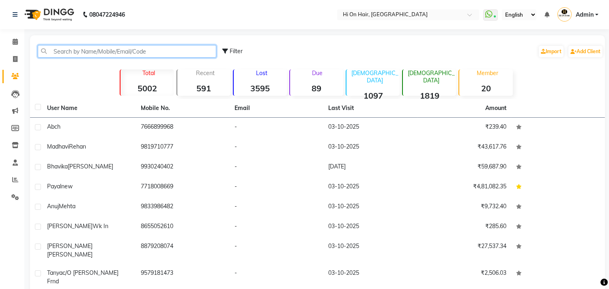
click at [67, 52] on input "text" at bounding box center [127, 51] width 179 height 13
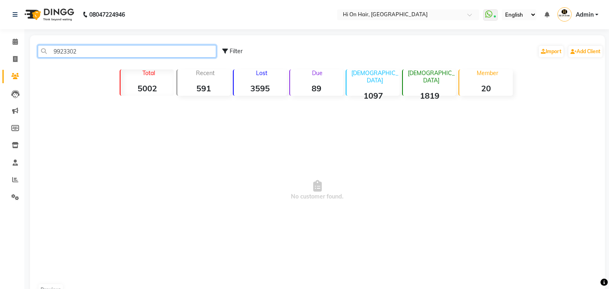
drag, startPoint x: 93, startPoint y: 48, endPoint x: 0, endPoint y: 80, distance: 98.6
click at [0, 80] on app-home "08047224946 Select Location × Hi On Hair, [GEOGRAPHIC_DATA] Galleria WhatsApp S…" at bounding box center [304, 155] width 609 height 310
type input "9923302"
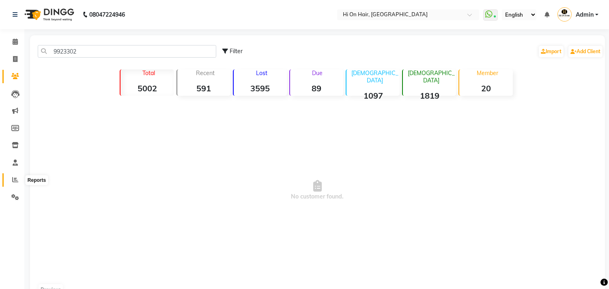
click at [12, 178] on icon at bounding box center [15, 180] width 6 height 6
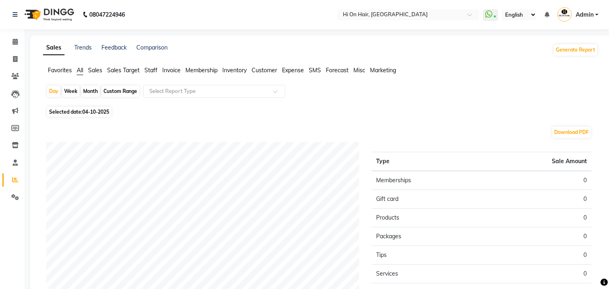
click at [88, 94] on div "Month" at bounding box center [90, 91] width 19 height 11
select select "10"
select select "2025"
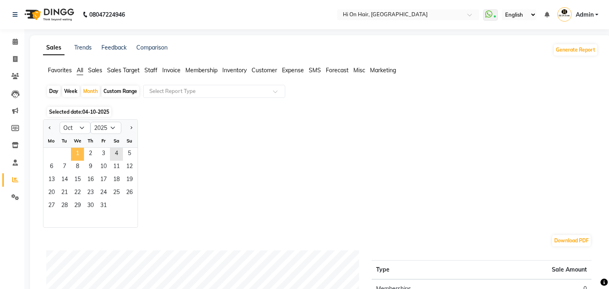
click at [80, 153] on span "1" at bounding box center [77, 154] width 13 height 13
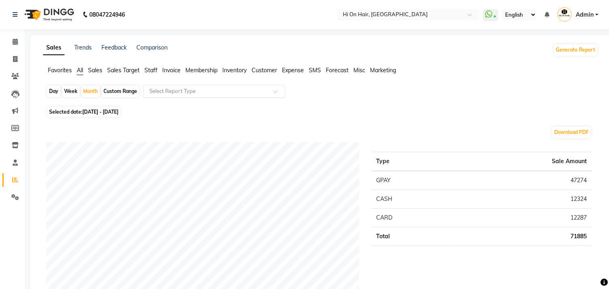
click at [197, 88] on input "text" at bounding box center [206, 91] width 117 height 8
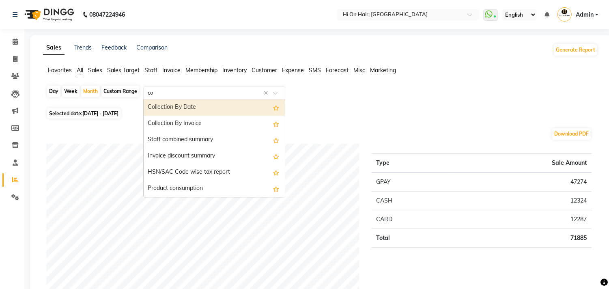
type input "com"
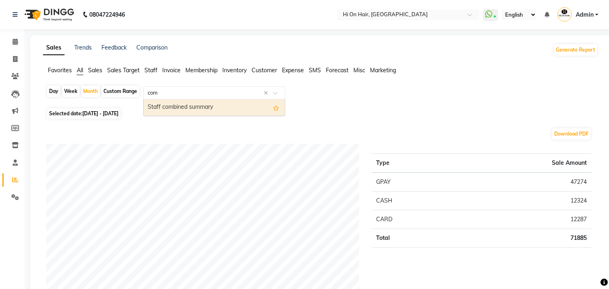
click at [192, 106] on div "Staff combined summary" at bounding box center [214, 107] width 141 height 16
select select "full_report"
select select "csv"
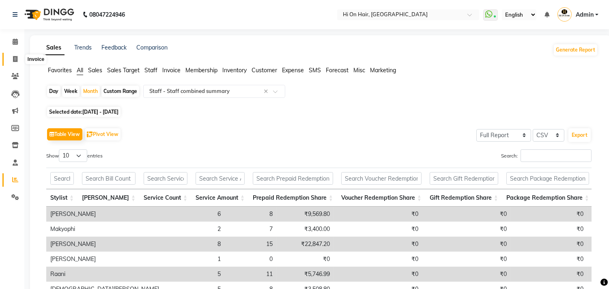
click at [15, 56] on icon at bounding box center [15, 59] width 4 height 6
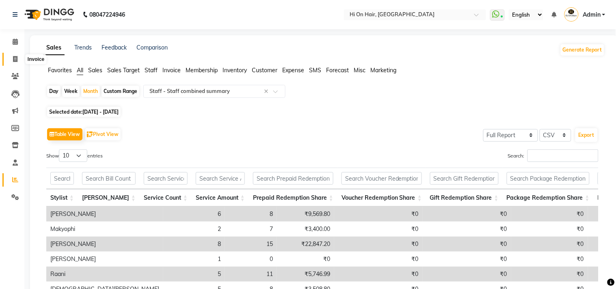
select select "535"
select select "service"
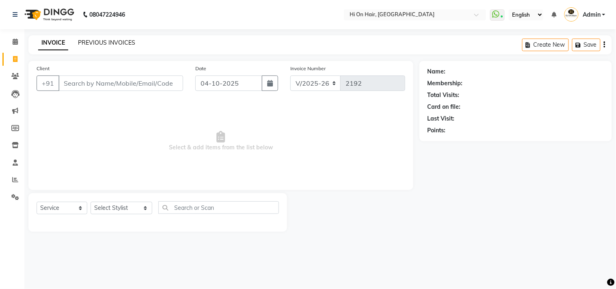
click at [106, 39] on link "PREVIOUS INVOICES" at bounding box center [106, 42] width 57 height 7
